Goal: Task Accomplishment & Management: Manage account settings

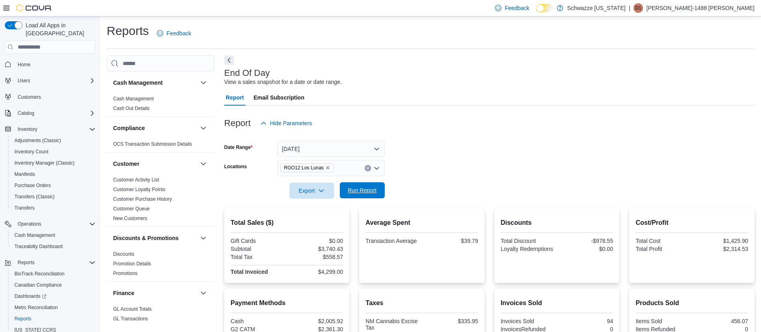
scroll to position [561, 0]
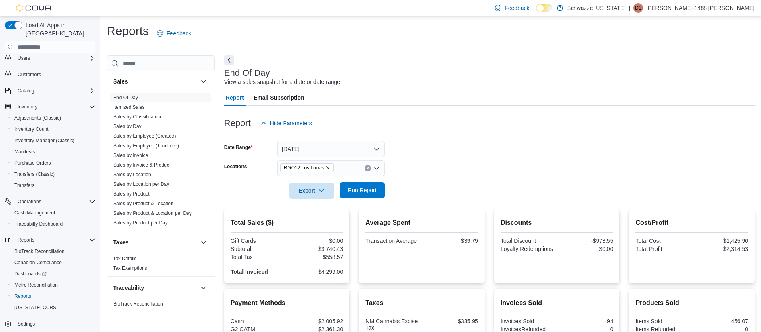
click at [362, 188] on span "Run Report" at bounding box center [362, 190] width 29 height 8
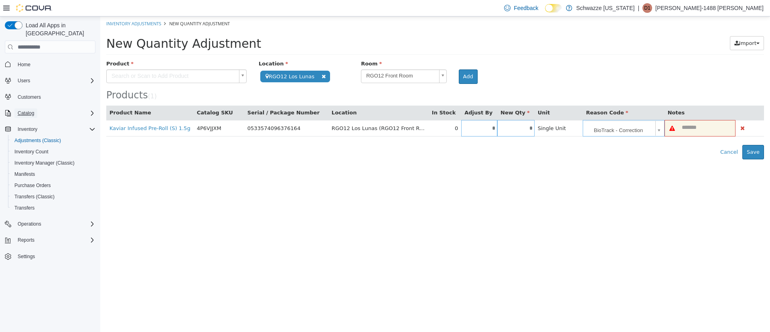
click at [26, 110] on span "Catalog" at bounding box center [26, 113] width 16 height 6
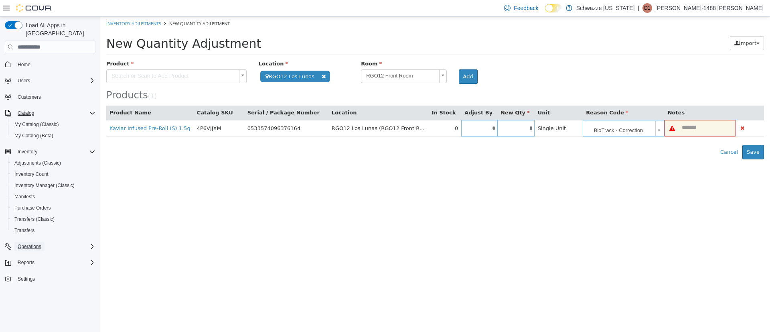
click at [27, 243] on span "Operations" at bounding box center [30, 246] width 24 height 6
click at [33, 254] on span "Cash Management" at bounding box center [34, 257] width 41 height 6
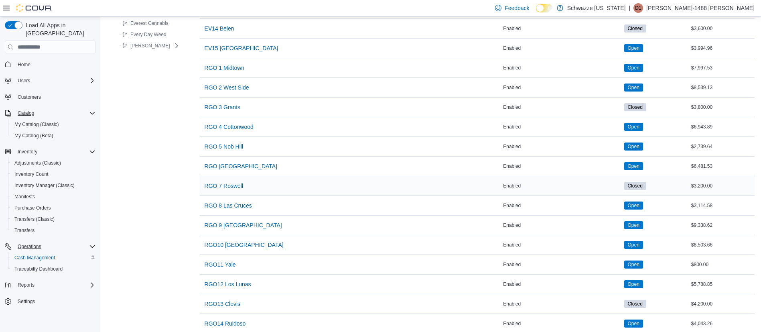
scroll to position [421, 0]
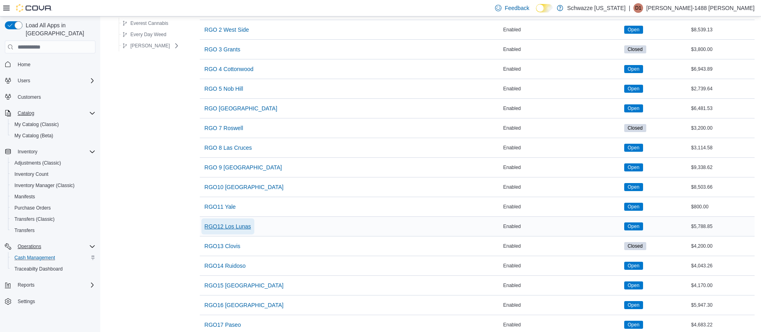
click at [237, 231] on span "RGO12 Los Lunas" at bounding box center [228, 226] width 47 height 16
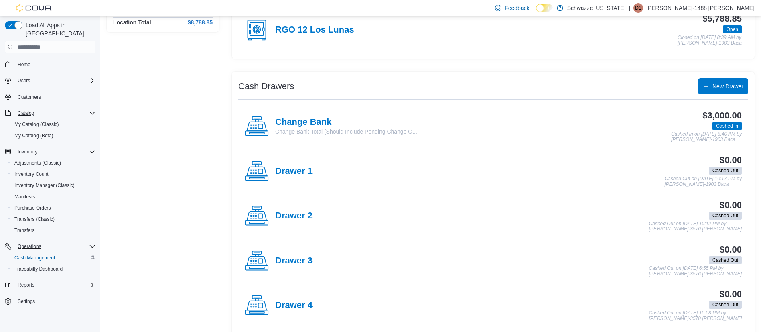
scroll to position [19, 0]
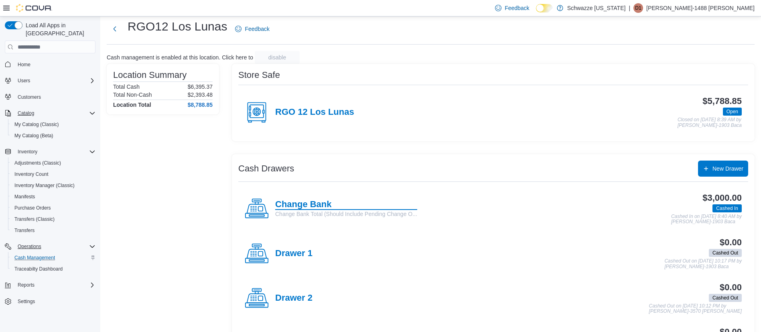
drag, startPoint x: 318, startPoint y: 195, endPoint x: 317, endPoint y: 199, distance: 4.0
click at [317, 199] on div "Change Bank Change Bank Total (Should Include Pending Change O... $3,000.00 Cas…" at bounding box center [493, 209] width 510 height 45
click at [317, 199] on h4 "Change Bank" at bounding box center [346, 204] width 142 height 10
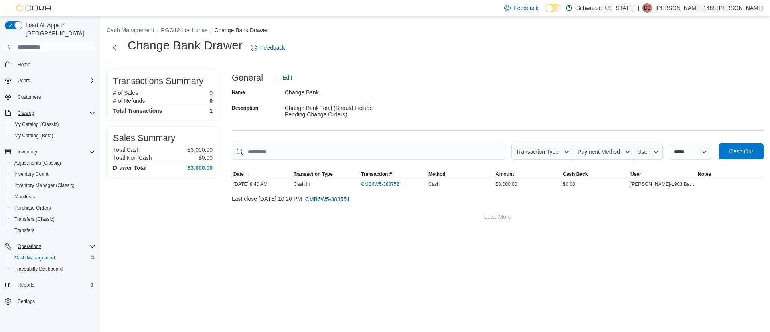
click at [733, 154] on span "Cash Out" at bounding box center [742, 151] width 24 height 8
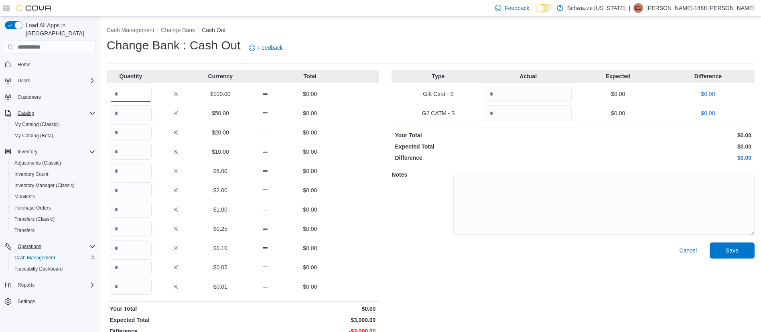
click at [146, 92] on input "Quantity" at bounding box center [131, 94] width 42 height 16
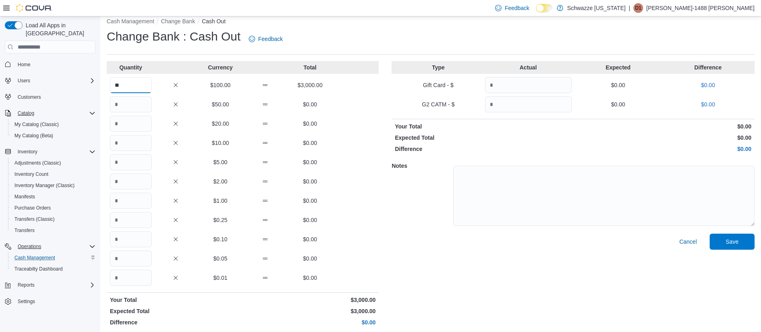
scroll to position [13, 0]
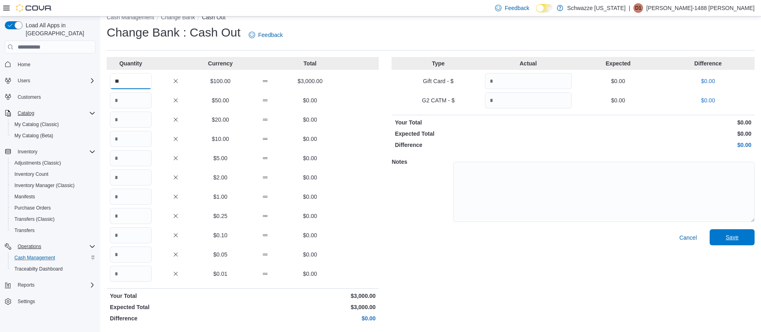
type input "**"
click at [739, 236] on span "Save" at bounding box center [732, 237] width 13 height 8
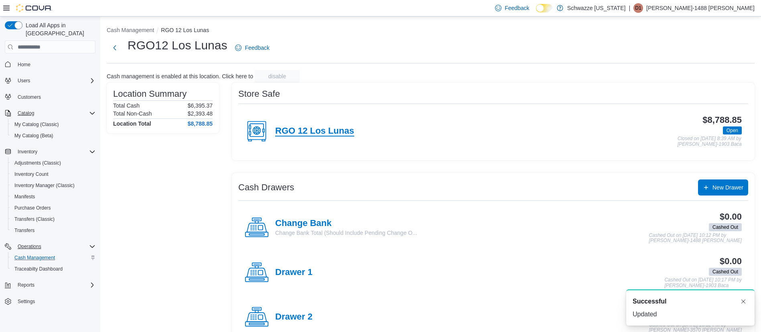
click at [328, 130] on h4 "RGO 12 Los Lunas" at bounding box center [314, 131] width 79 height 10
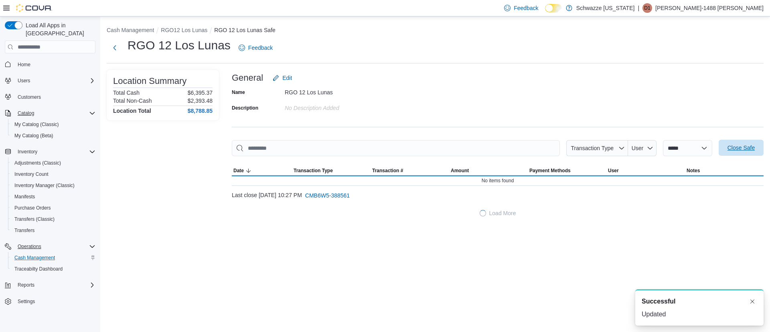
click at [747, 148] on span "Close Safe" at bounding box center [741, 148] width 27 height 8
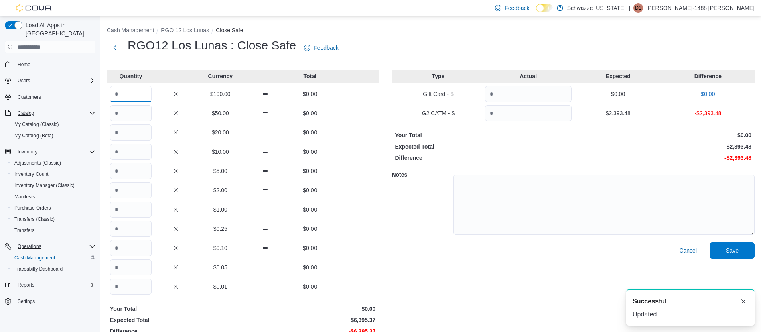
click at [141, 94] on input "Quantity" at bounding box center [131, 94] width 42 height 16
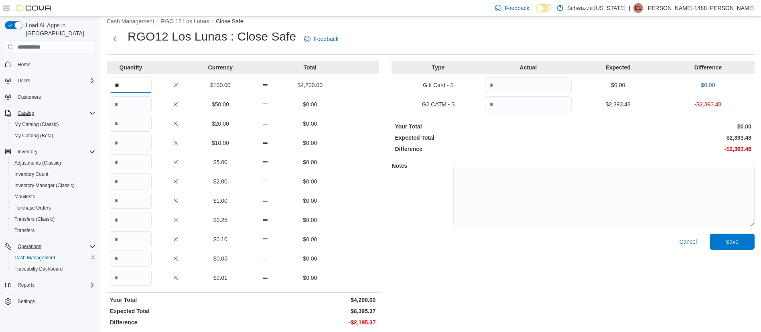
scroll to position [13, 0]
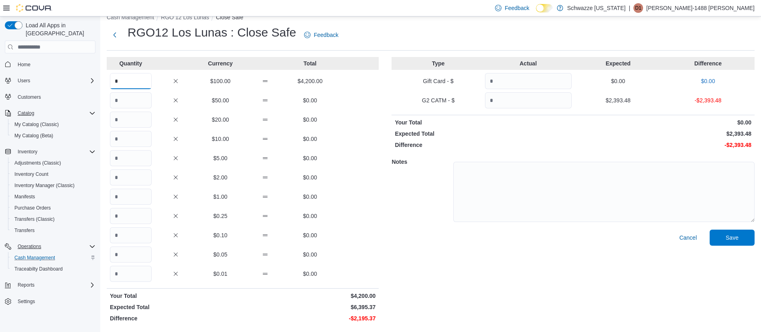
type input "*"
click at [134, 276] on input "Quantity" at bounding box center [131, 274] width 42 height 16
type input "******"
click at [534, 96] on input "Quantity" at bounding box center [528, 100] width 87 height 16
type input "*******"
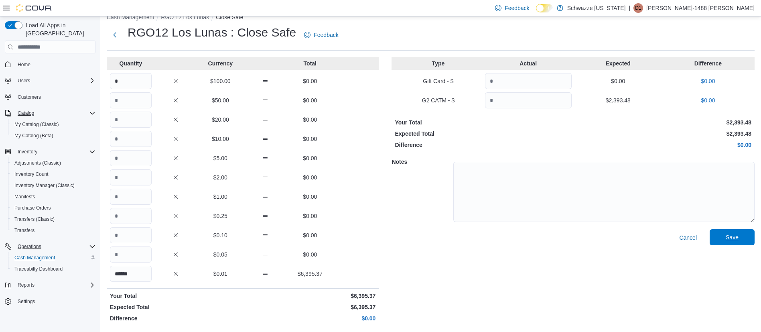
click at [739, 236] on span "Save" at bounding box center [732, 237] width 13 height 8
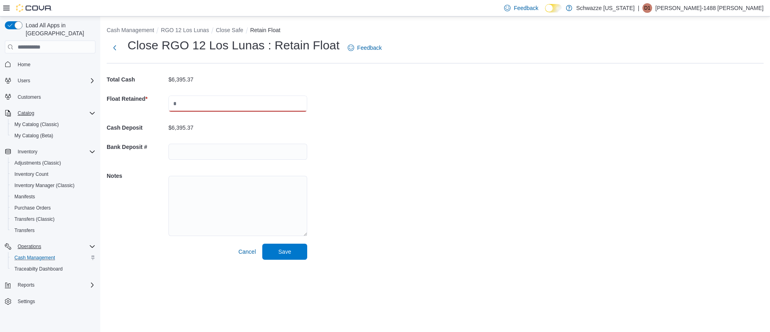
click at [241, 102] on input "text" at bounding box center [238, 104] width 139 height 16
type input "****"
click at [195, 152] on input "text" at bounding box center [238, 152] width 139 height 16
type input "*******"
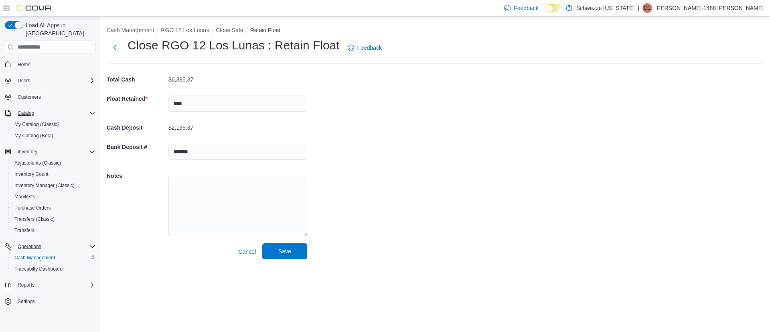
click at [288, 254] on span "Save" at bounding box center [284, 251] width 13 height 8
